Goal: Information Seeking & Learning: Find specific page/section

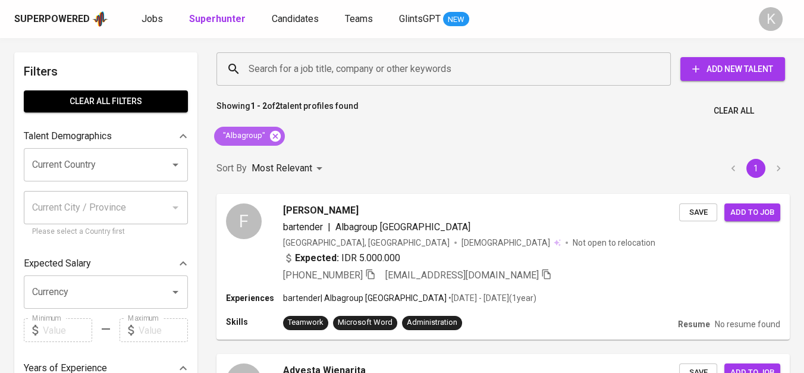
click at [277, 137] on icon at bounding box center [275, 135] width 11 height 11
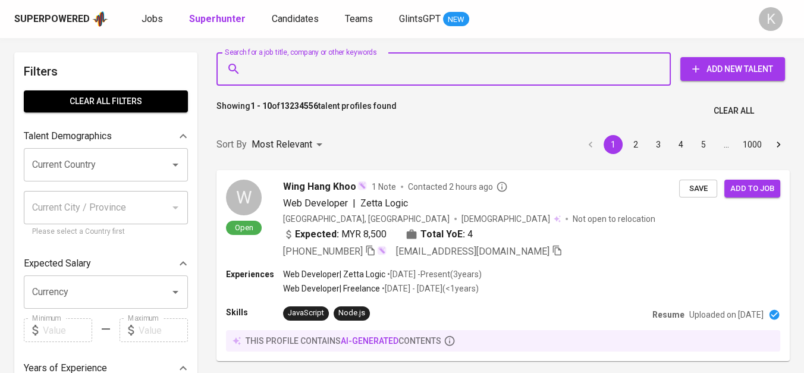
click at [284, 59] on input "Search for a job title, company or other keywords" at bounding box center [447, 69] width 402 height 23
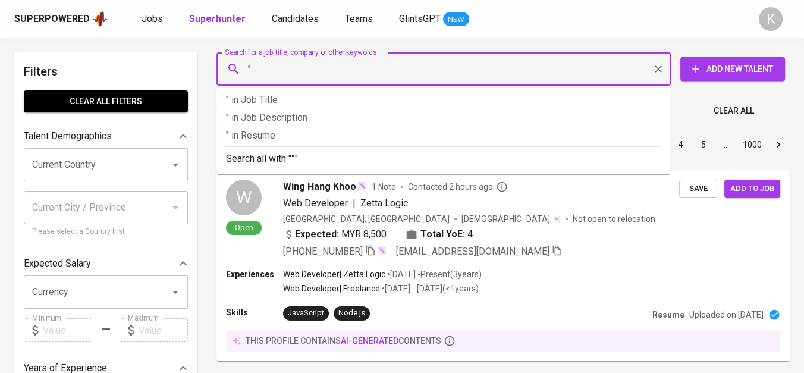
paste input "MitraBara Adiperdana"
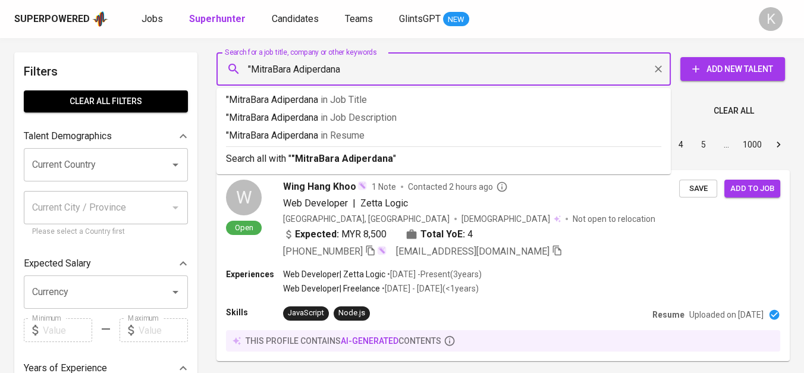
type input ""MitraBara Adiperdana""
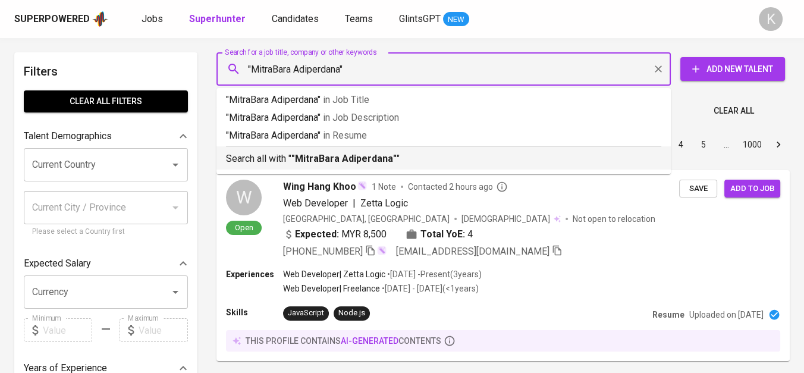
click at [399, 161] on p "Search all with " "MitraBara Adiperdana" "" at bounding box center [443, 159] width 435 height 14
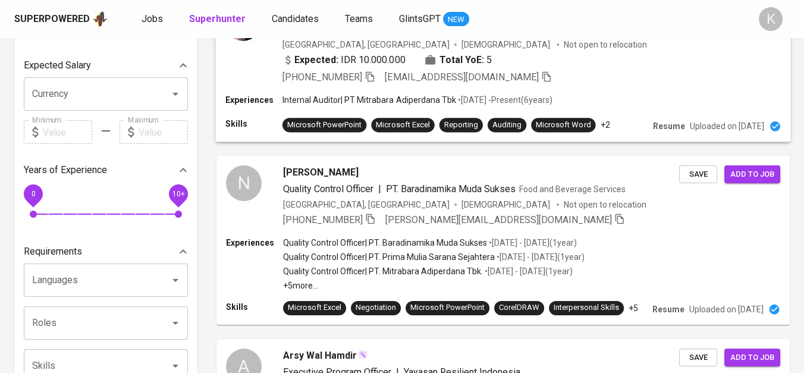
scroll to position [66, 0]
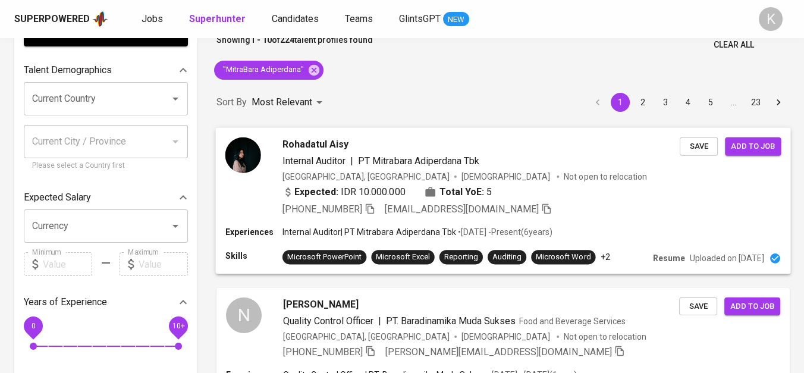
click at [373, 208] on icon "button" at bounding box center [370, 208] width 11 height 11
click at [310, 71] on icon at bounding box center [313, 70] width 13 height 13
